Goal: Check status: Check status

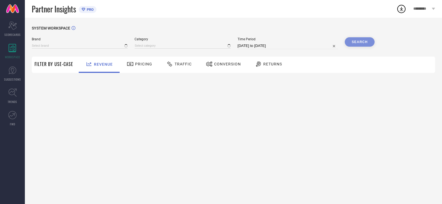
type input "ETHNIC JUNCTION"
type input "All"
click at [53, 39] on span "Brand" at bounding box center [80, 39] width 96 height 4
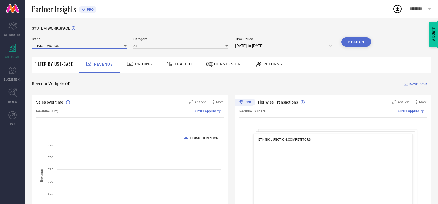
click at [53, 43] on input at bounding box center [79, 46] width 95 height 6
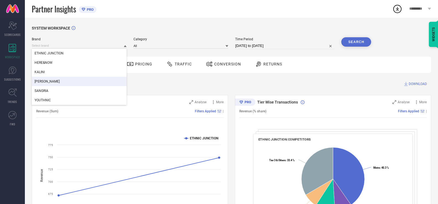
click at [52, 82] on div "[PERSON_NAME]" at bounding box center [79, 81] width 95 height 9
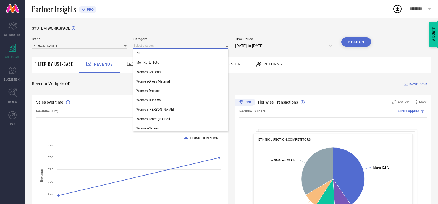
click at [139, 45] on input at bounding box center [181, 46] width 95 height 6
click at [140, 52] on span "All" at bounding box center [138, 53] width 4 height 4
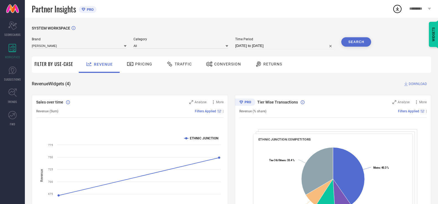
select select "6"
select select "2025"
select select "7"
select select "2025"
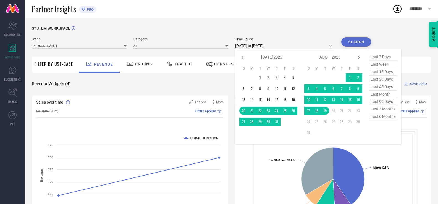
click at [254, 46] on input "[DATE] to [DATE]" at bounding box center [284, 46] width 99 height 7
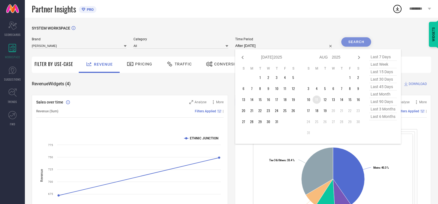
click at [315, 99] on td "11" at bounding box center [317, 100] width 8 height 8
type input "[DATE] to [DATE]"
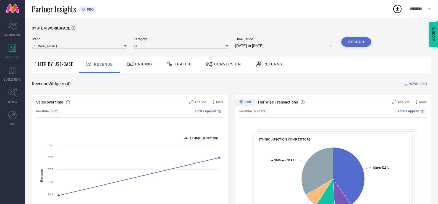
click at [360, 43] on button "Search" at bounding box center [357, 41] width 30 height 9
